Goal: Task Accomplishment & Management: Use online tool/utility

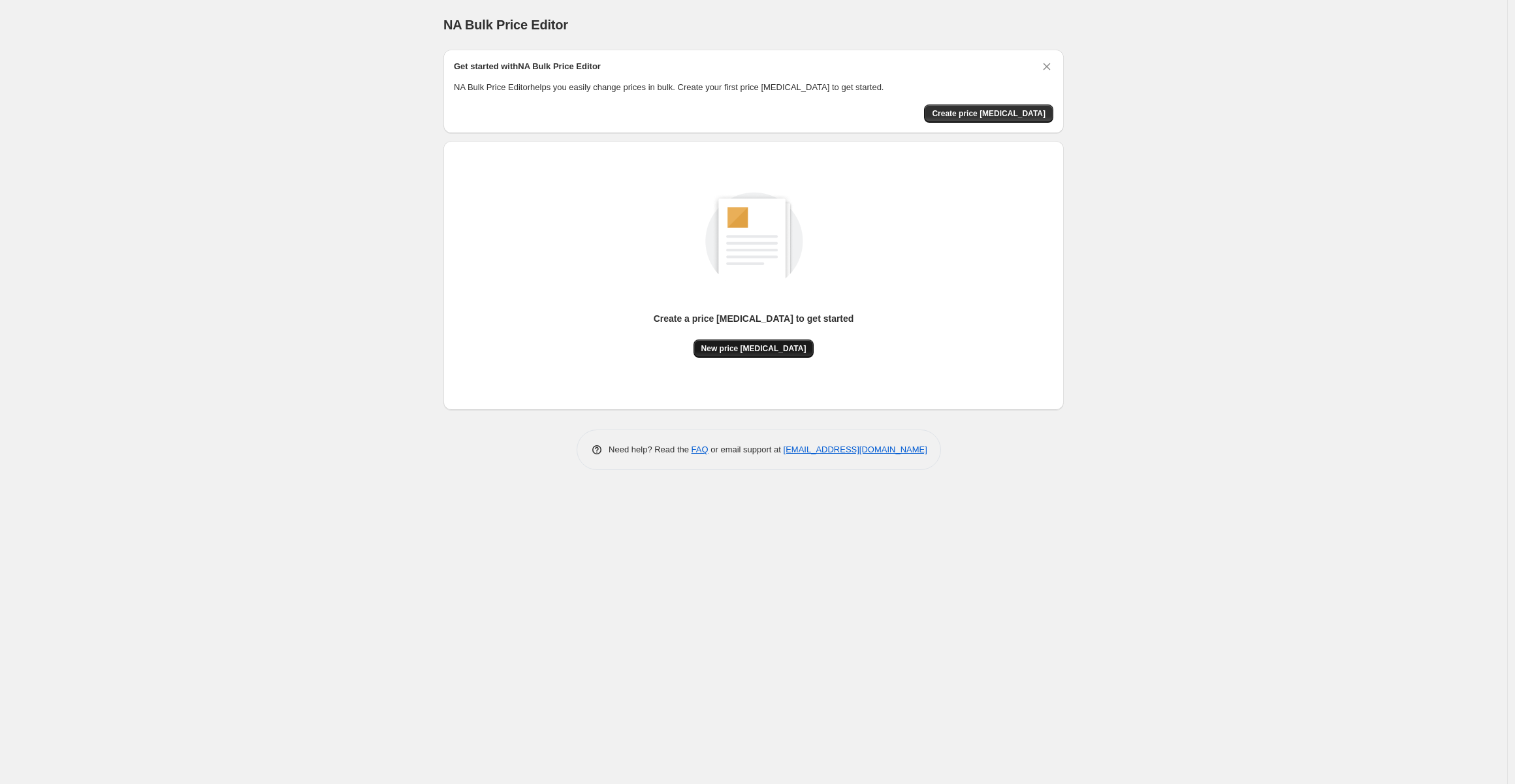
click at [759, 351] on span "New price [MEDICAL_DATA]" at bounding box center [753, 348] width 105 height 10
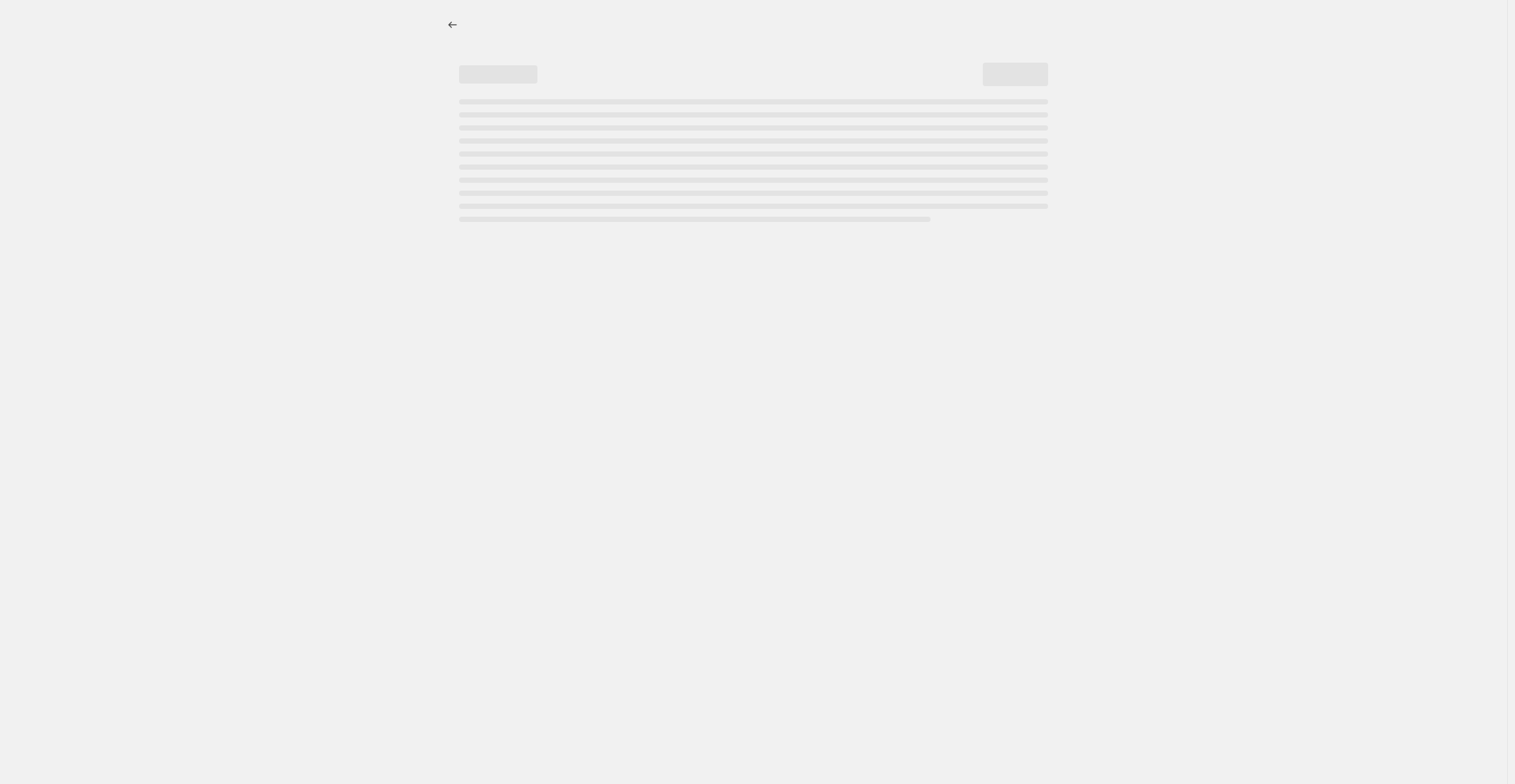
select select "percentage"
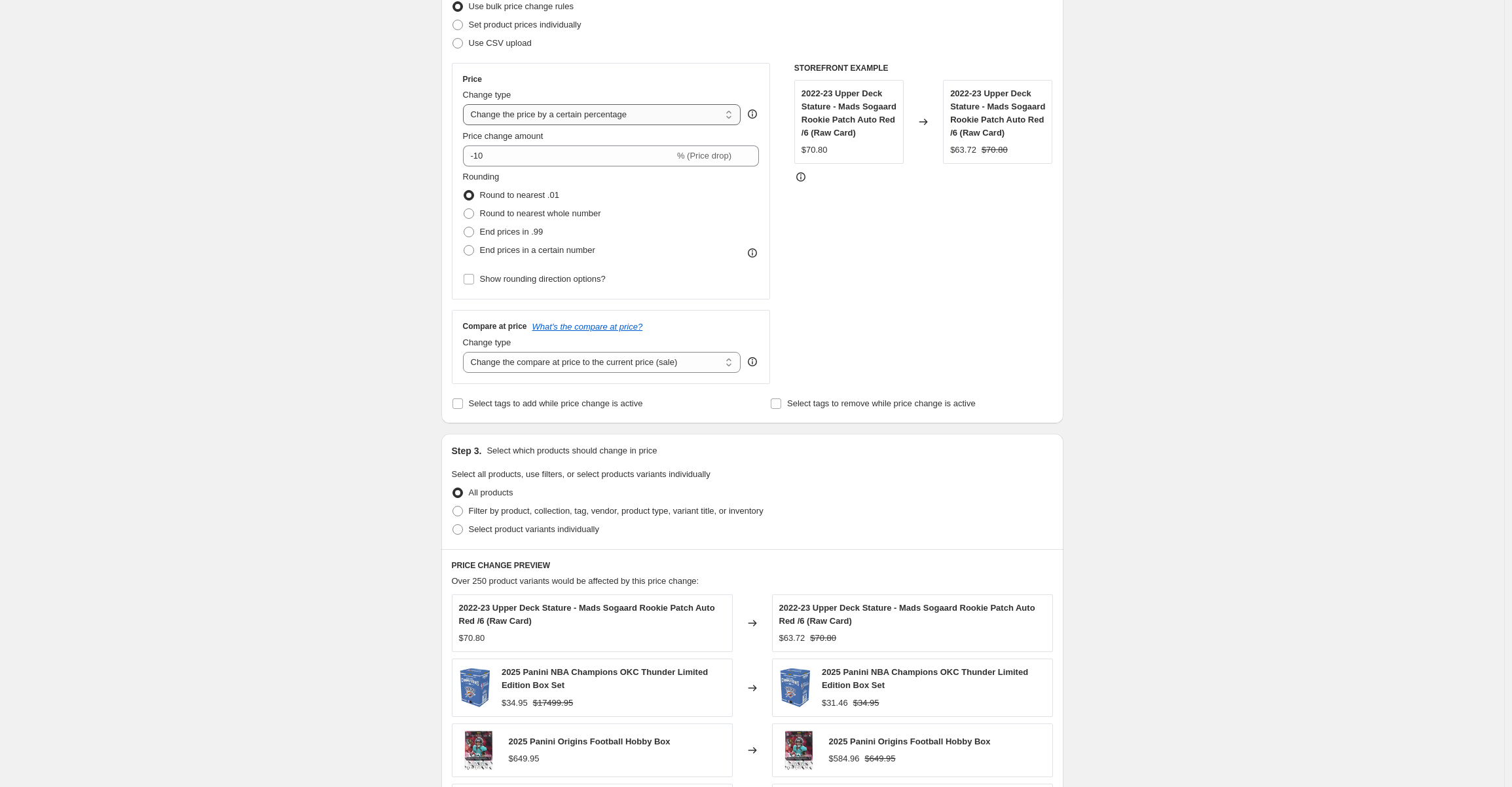
scroll to position [131, 0]
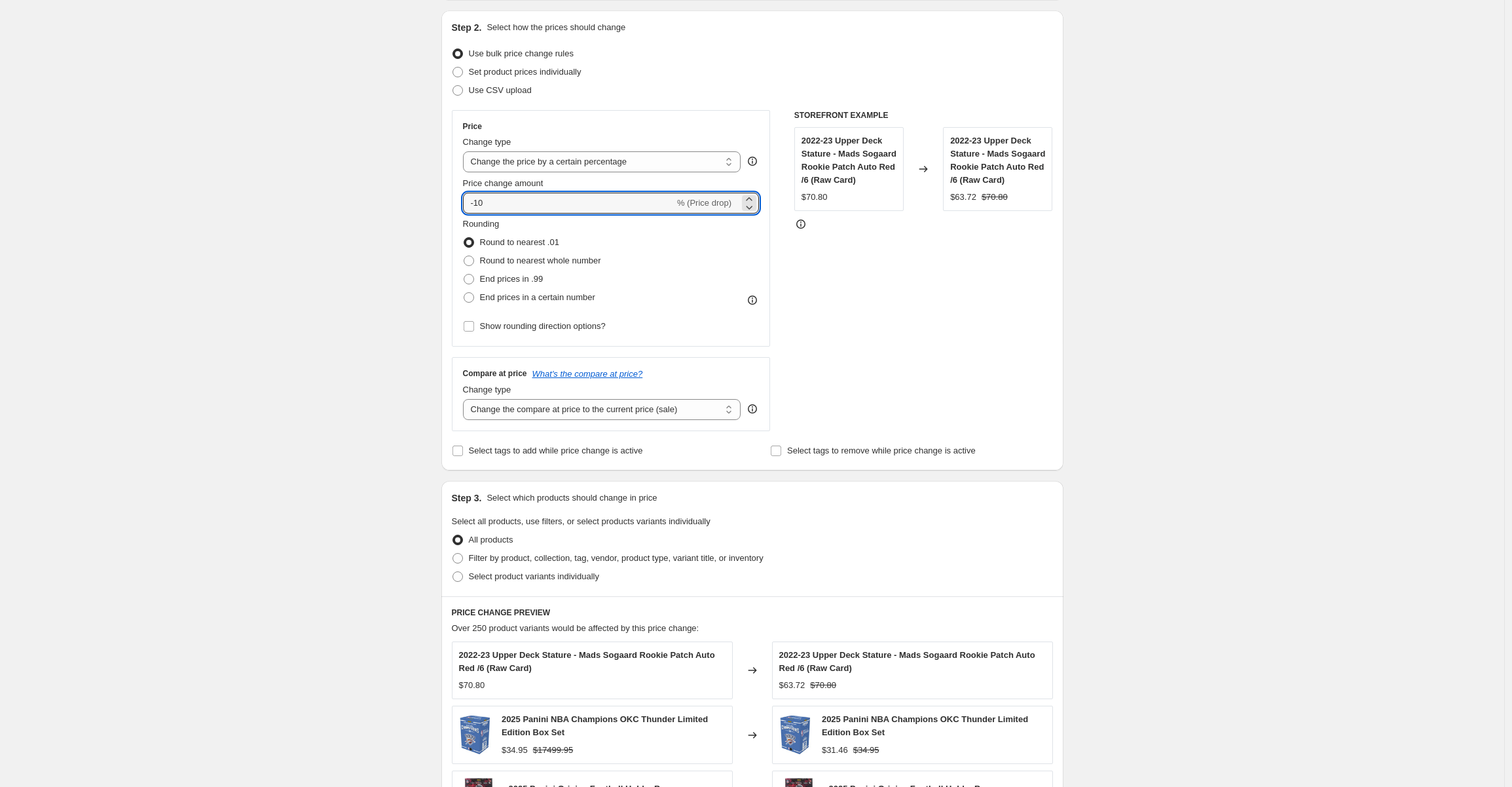
drag, startPoint x: 510, startPoint y: 204, endPoint x: 433, endPoint y: 201, distance: 77.1
click at [433, 202] on div "Create new price change job. This page is ready Create new price change job Dra…" at bounding box center [753, 532] width 654 height 1327
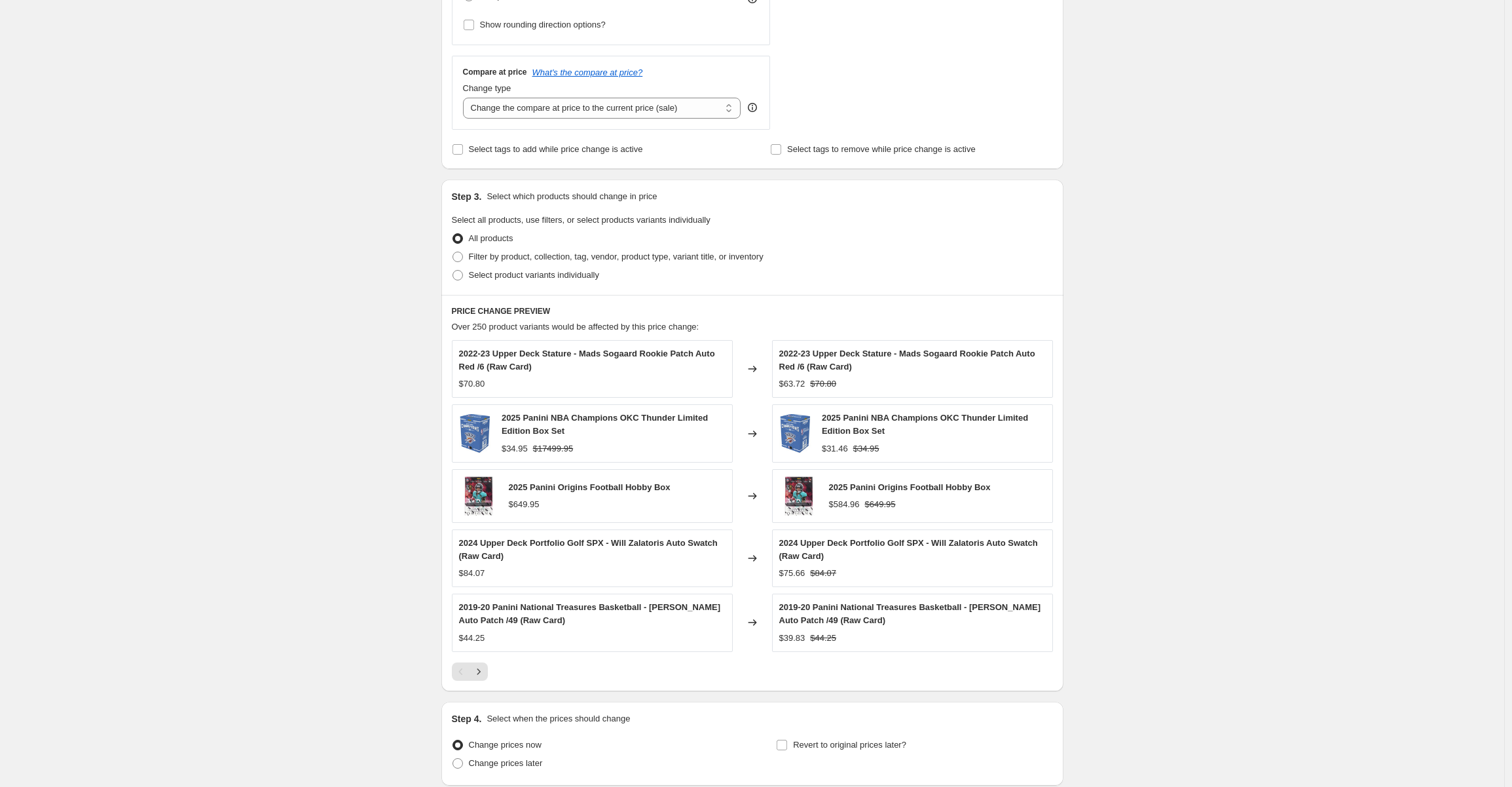
scroll to position [405, 0]
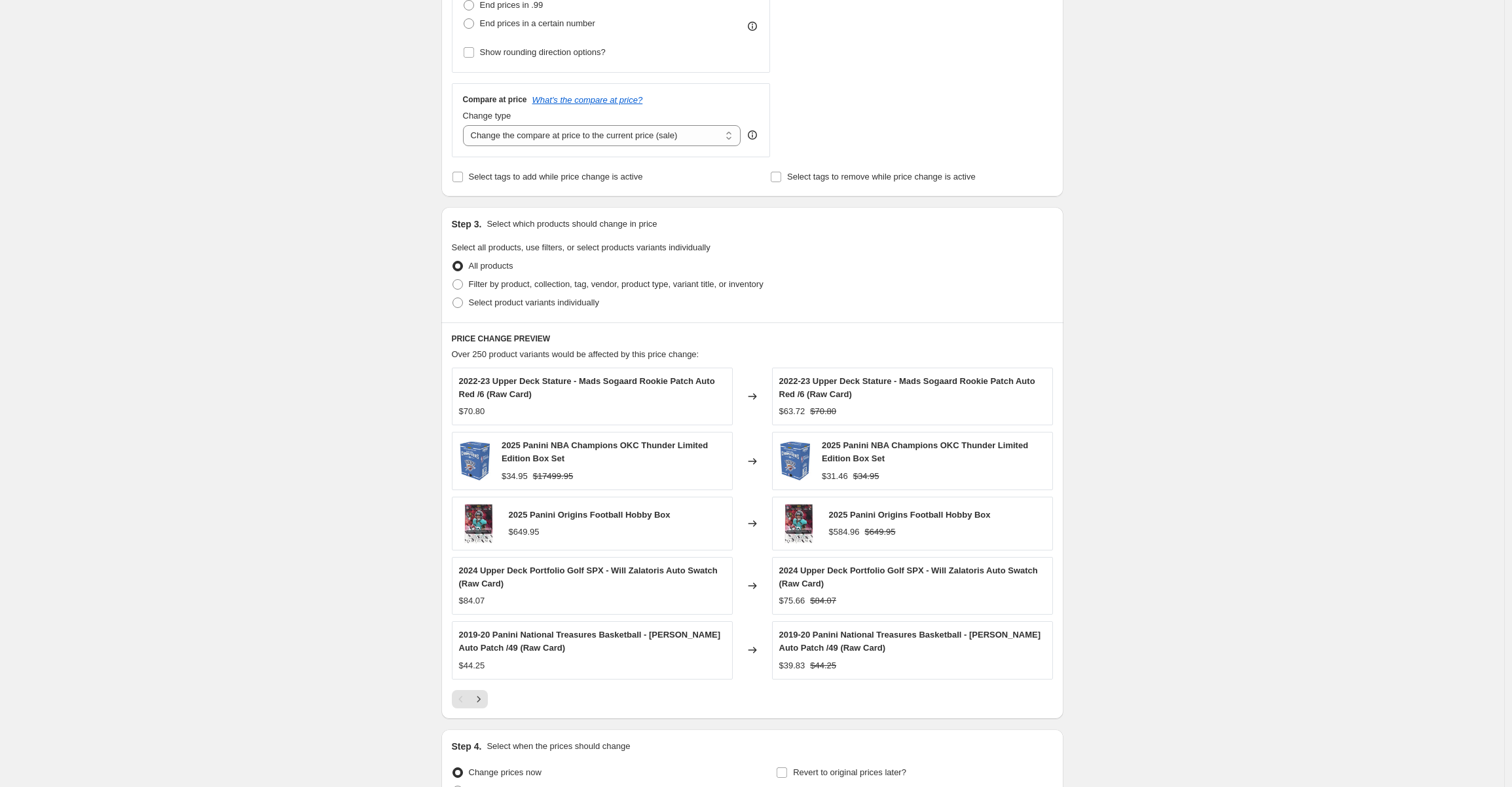
type input "-85"
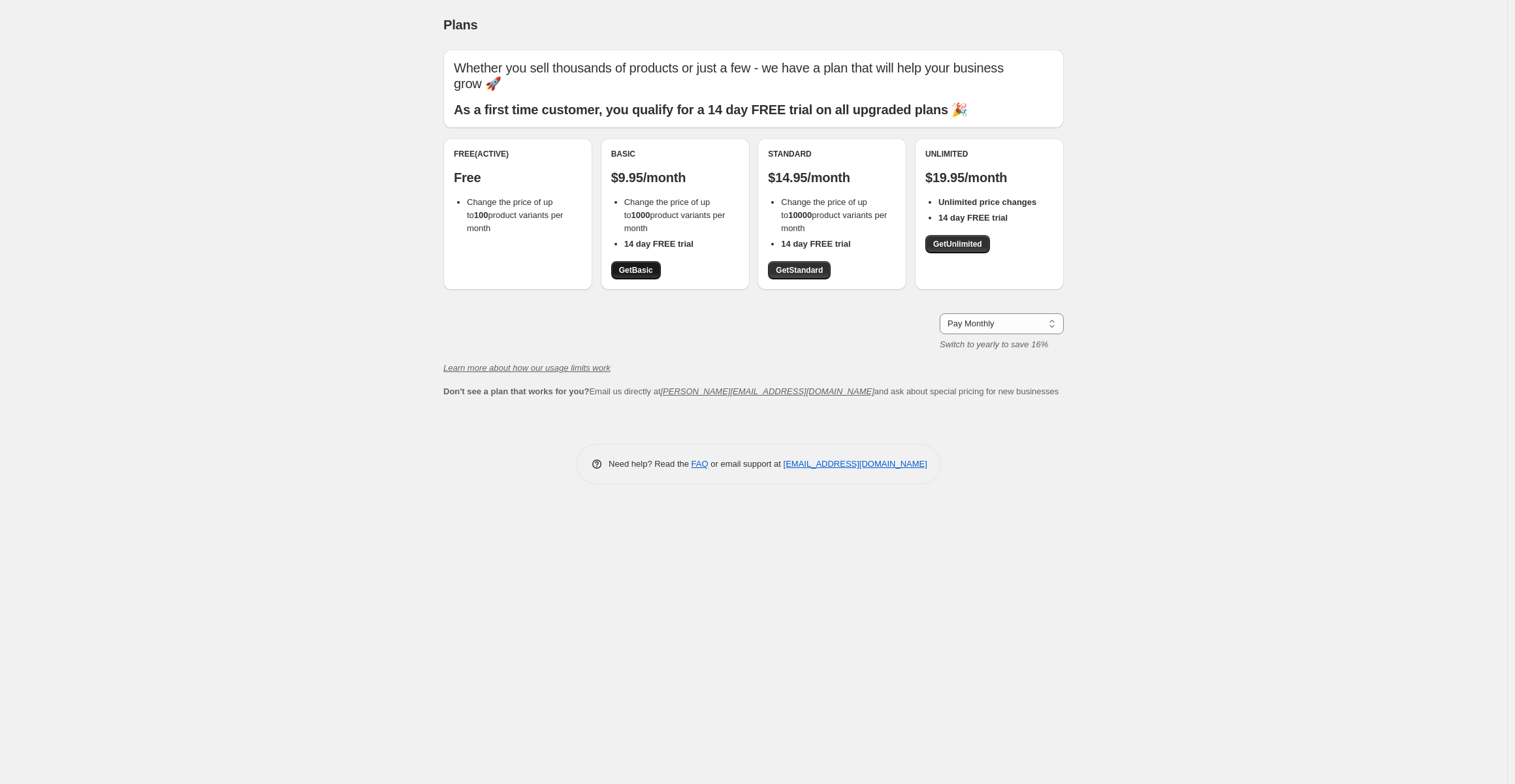
click at [637, 270] on span "Get Basic" at bounding box center [636, 270] width 34 height 10
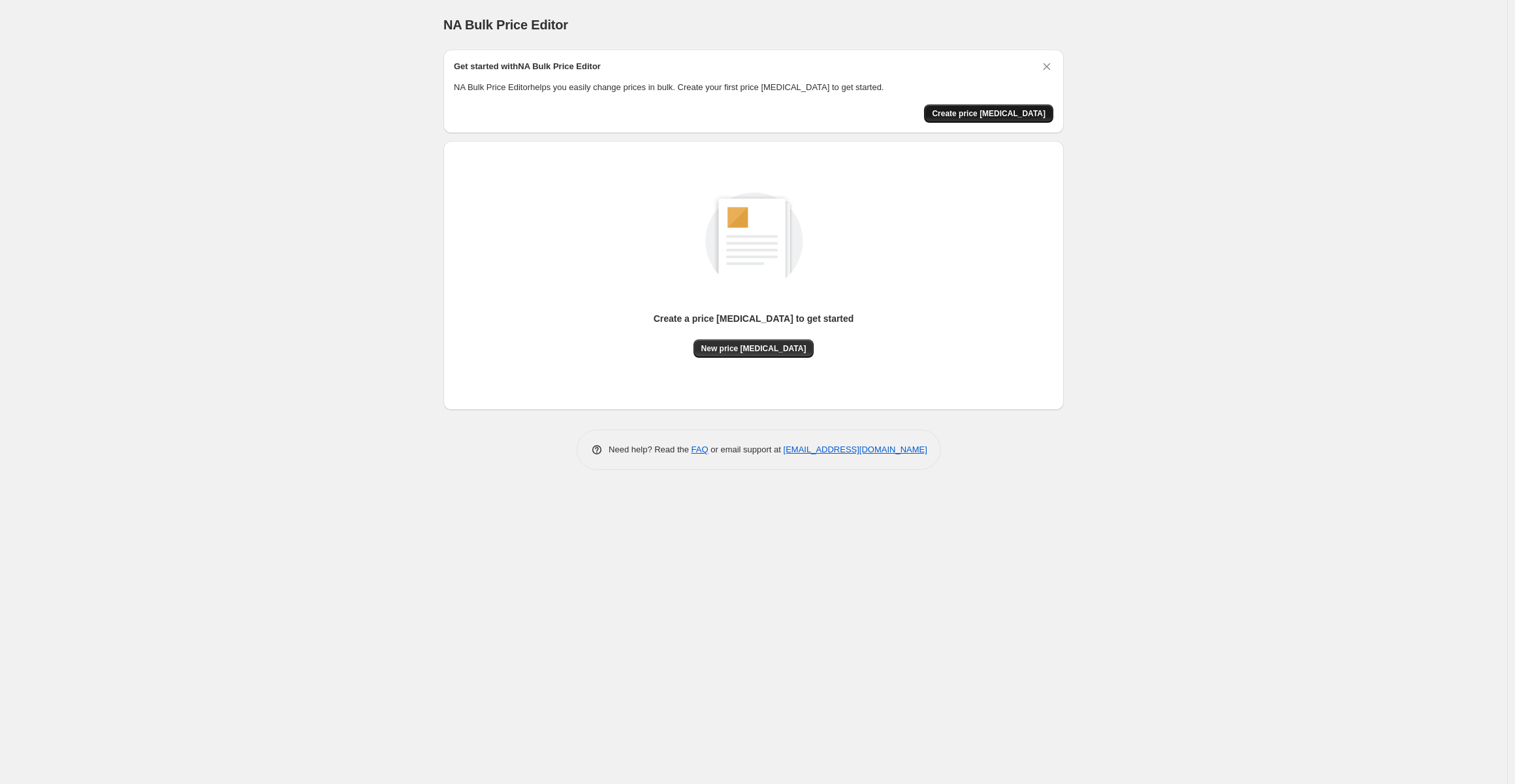
click at [988, 109] on span "Create price [MEDICAL_DATA]" at bounding box center [988, 113] width 113 height 10
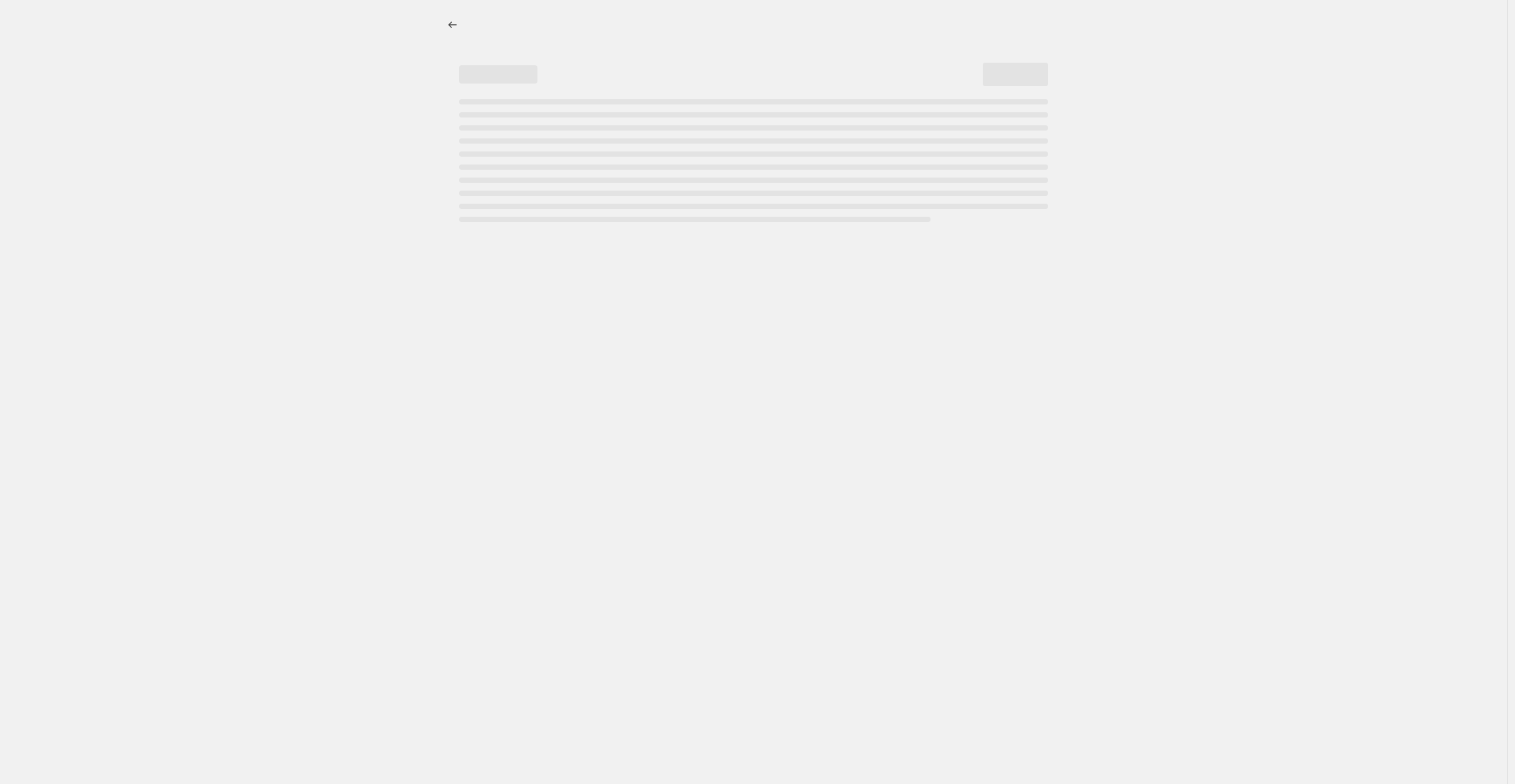
select select "percentage"
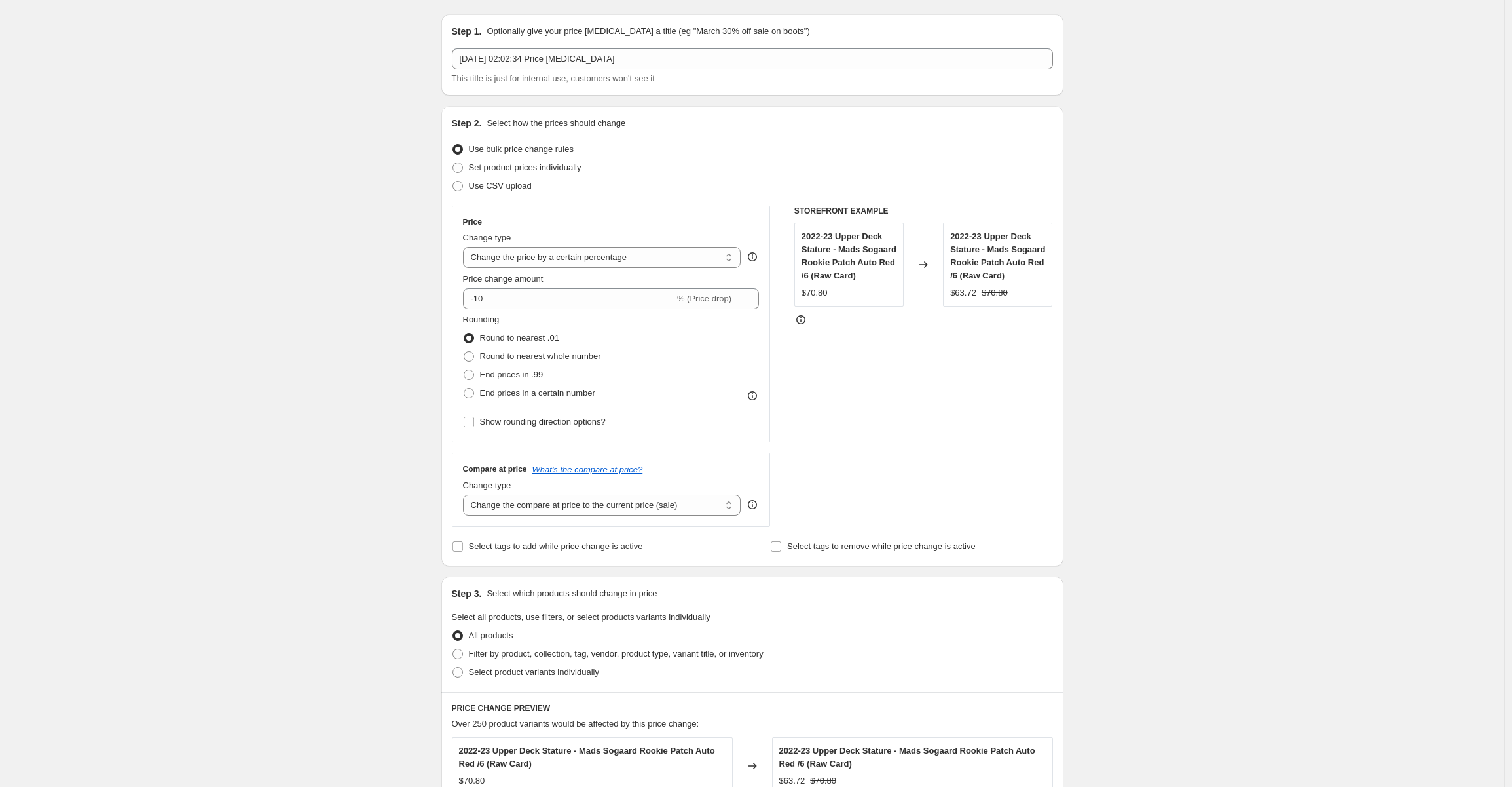
scroll to position [65, 0]
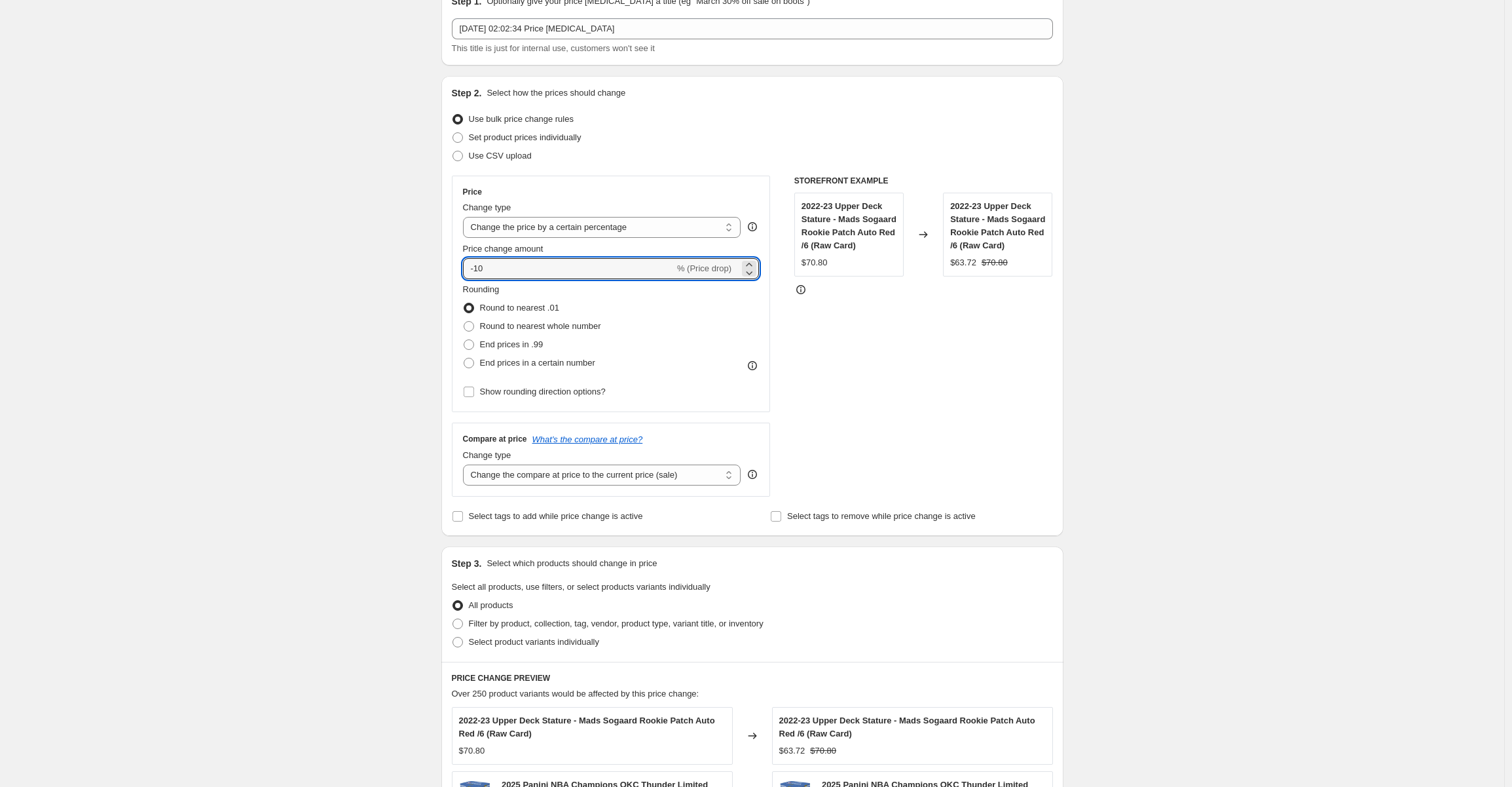
drag, startPoint x: 504, startPoint y: 267, endPoint x: 444, endPoint y: 267, distance: 60.0
click at [444, 267] on div "Step 1. Optionally give your price [MEDICAL_DATA] a title (eg "March 30% off sa…" at bounding box center [747, 577] width 633 height 1207
type input "-85"
click at [300, 354] on div "Create new price [MEDICAL_DATA]. This page is ready Create new price [MEDICAL_D…" at bounding box center [752, 598] width 1504 height 1327
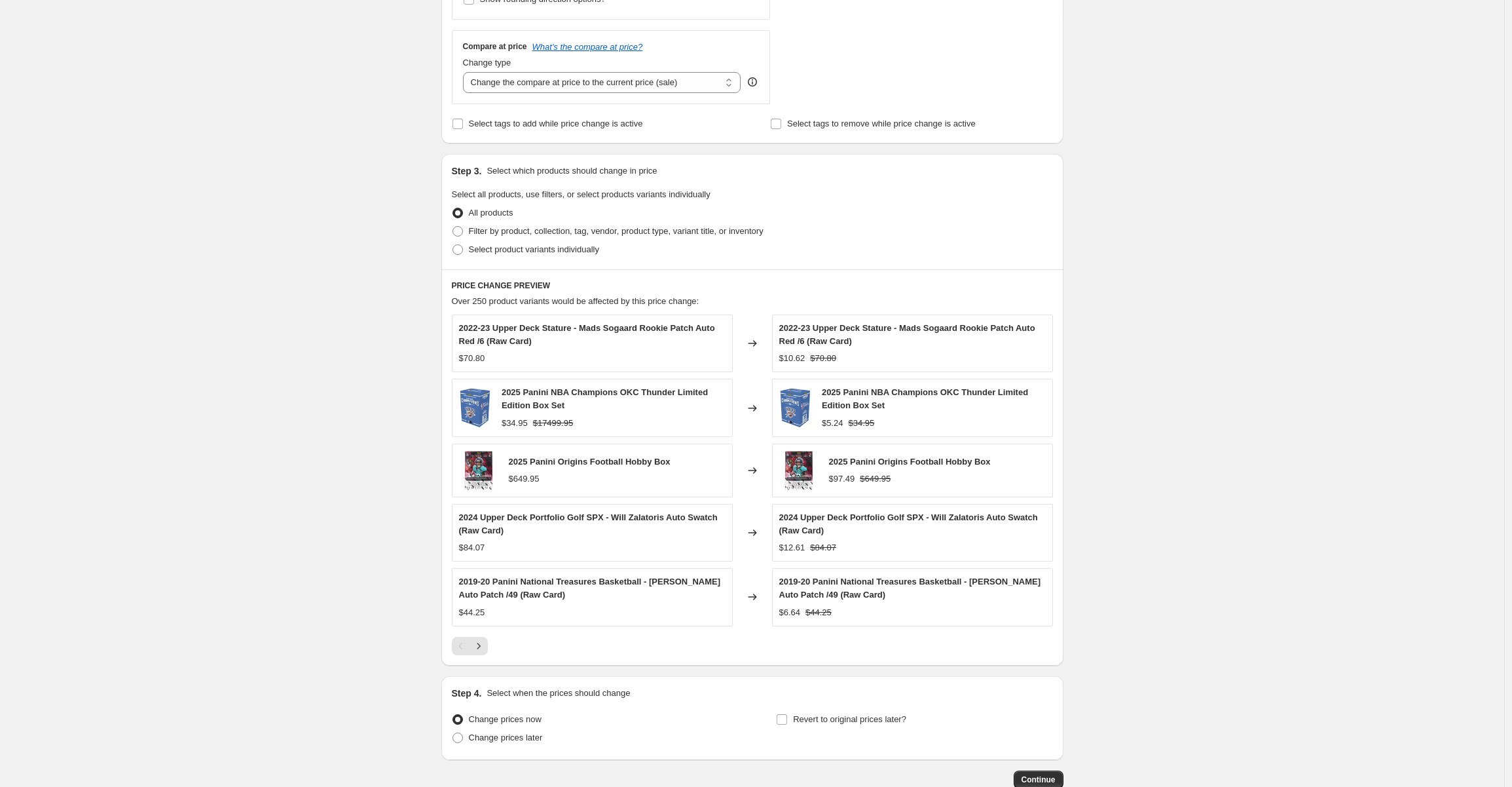
scroll to position [536, 0]
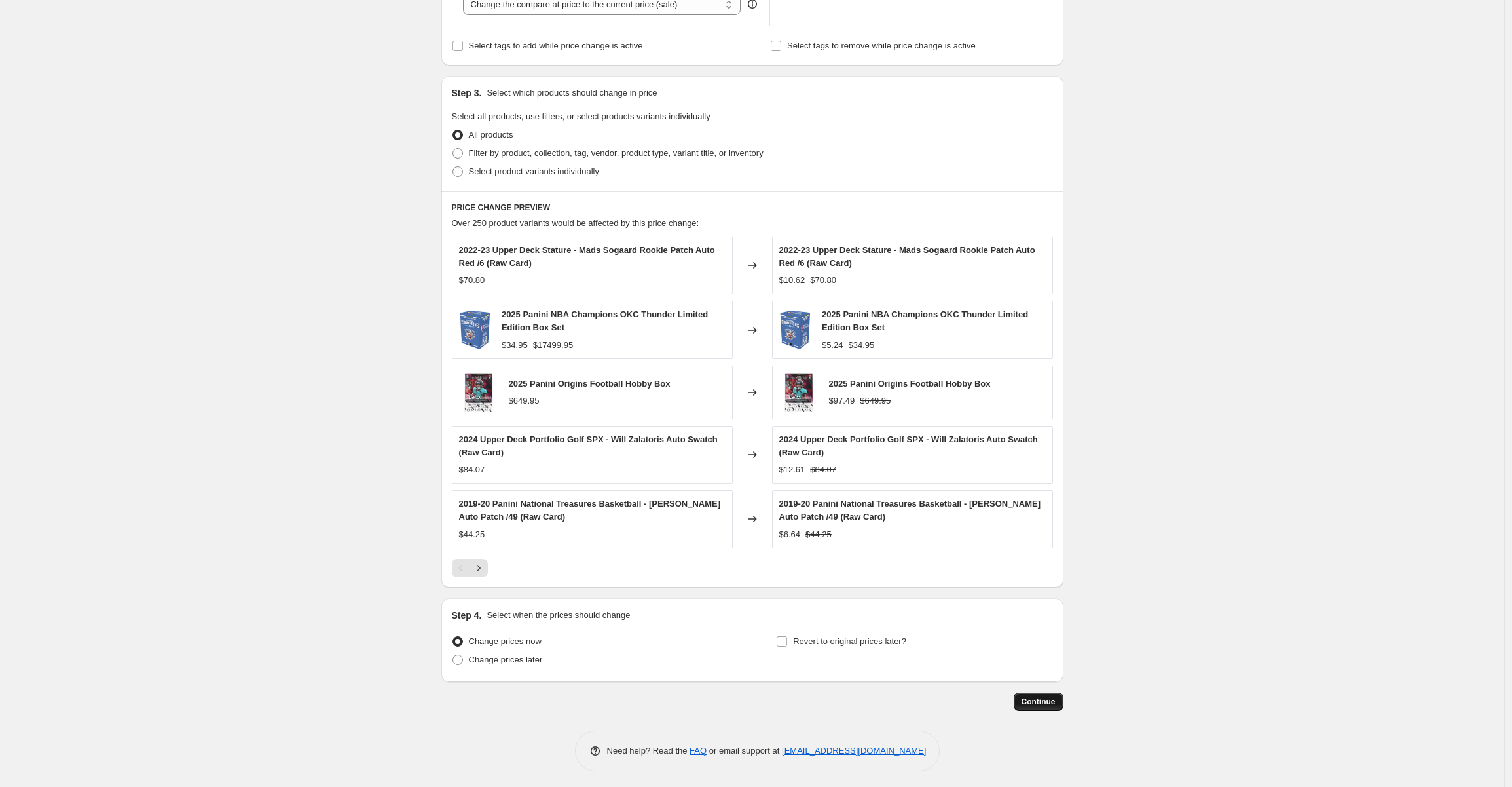
click at [1038, 698] on span "Continue" at bounding box center [1039, 701] width 34 height 10
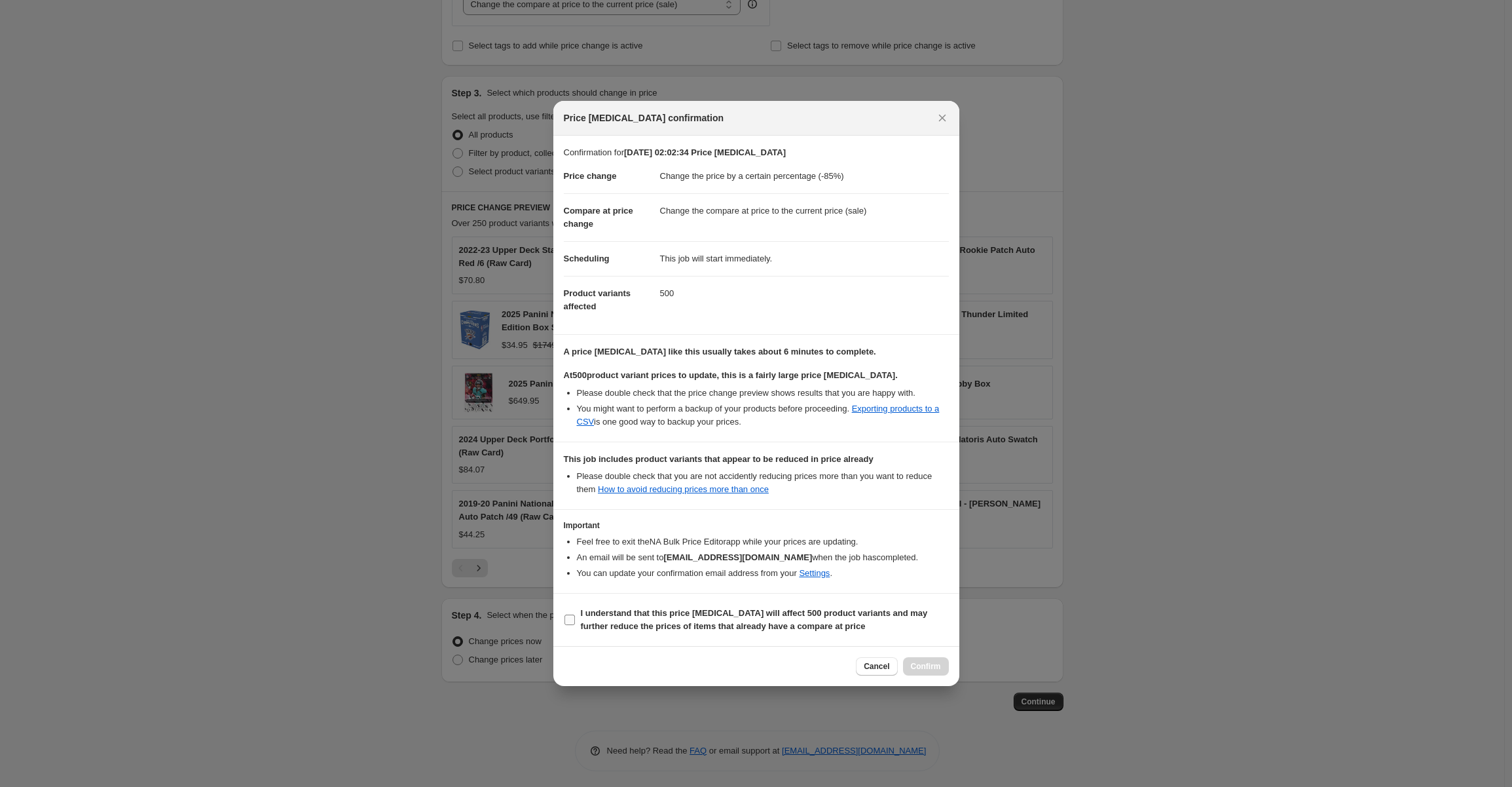
click at [570, 619] on input "I understand that this price [MEDICAL_DATA] will affect 500 product variants an…" at bounding box center [569, 619] width 10 height 10
checkbox input "true"
click at [923, 665] on span "Confirm" at bounding box center [925, 666] width 30 height 10
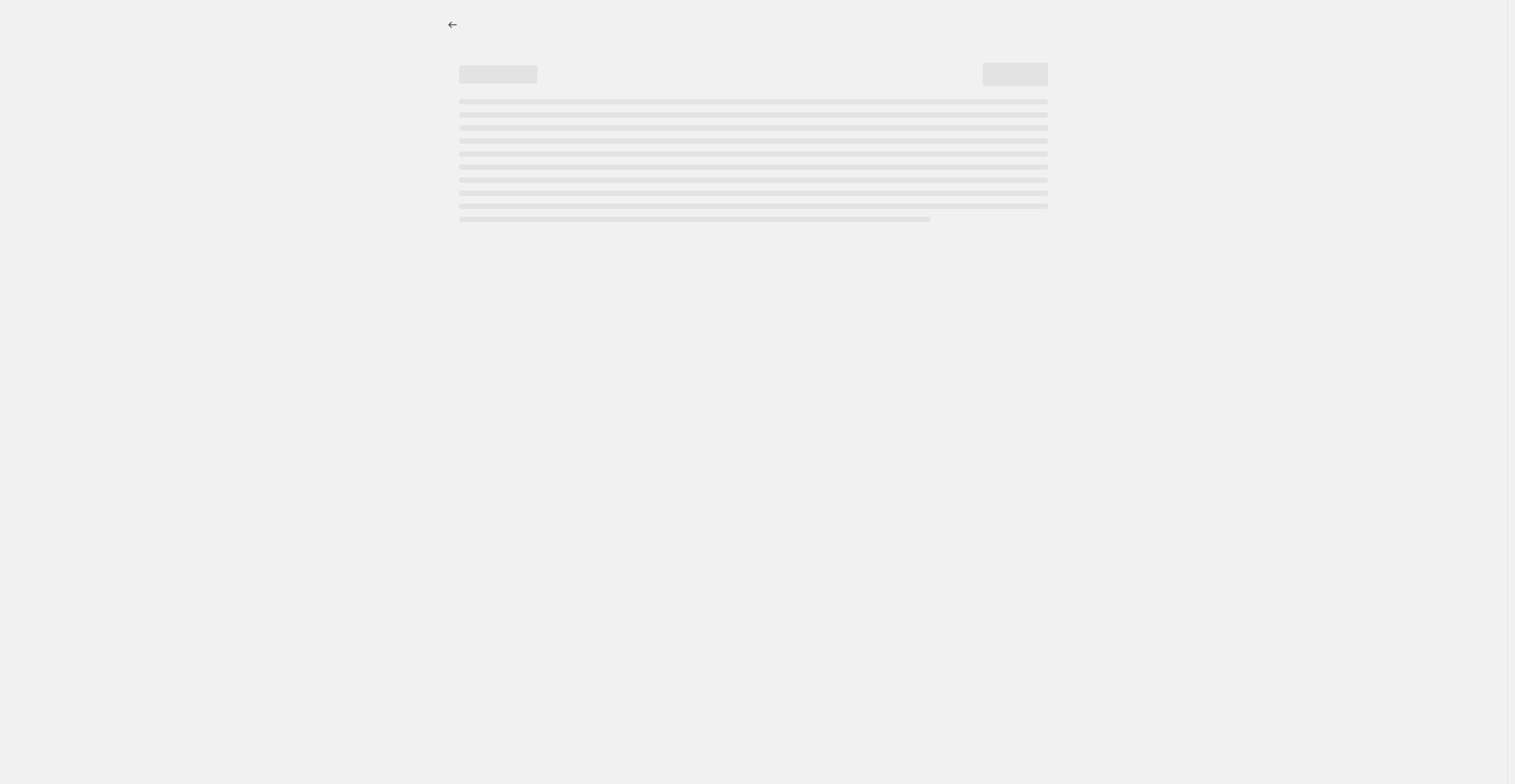
select select "percentage"
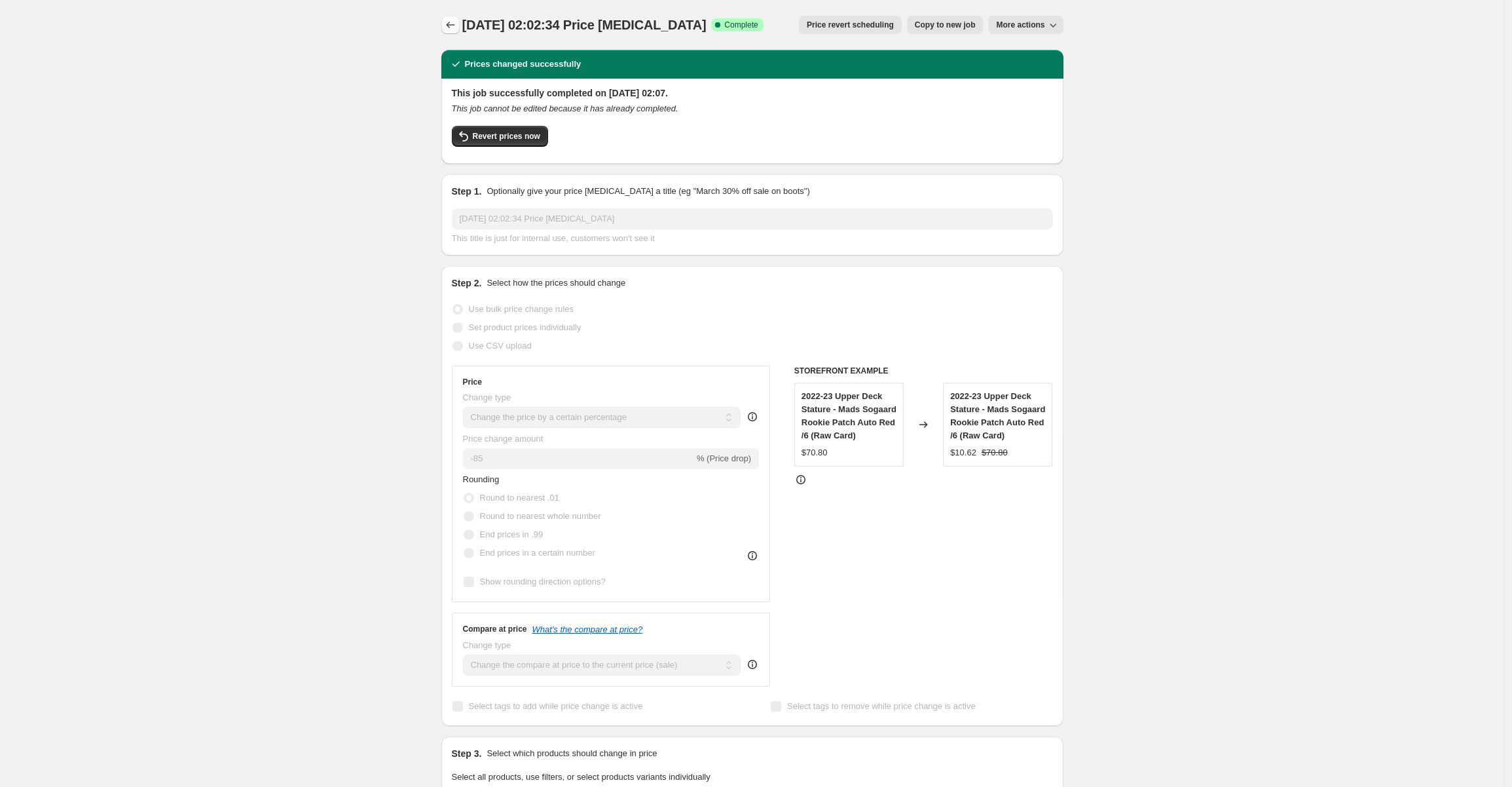
click at [456, 27] on icon "Price change jobs" at bounding box center [450, 25] width 13 height 13
